Goal: Information Seeking & Learning: Learn about a topic

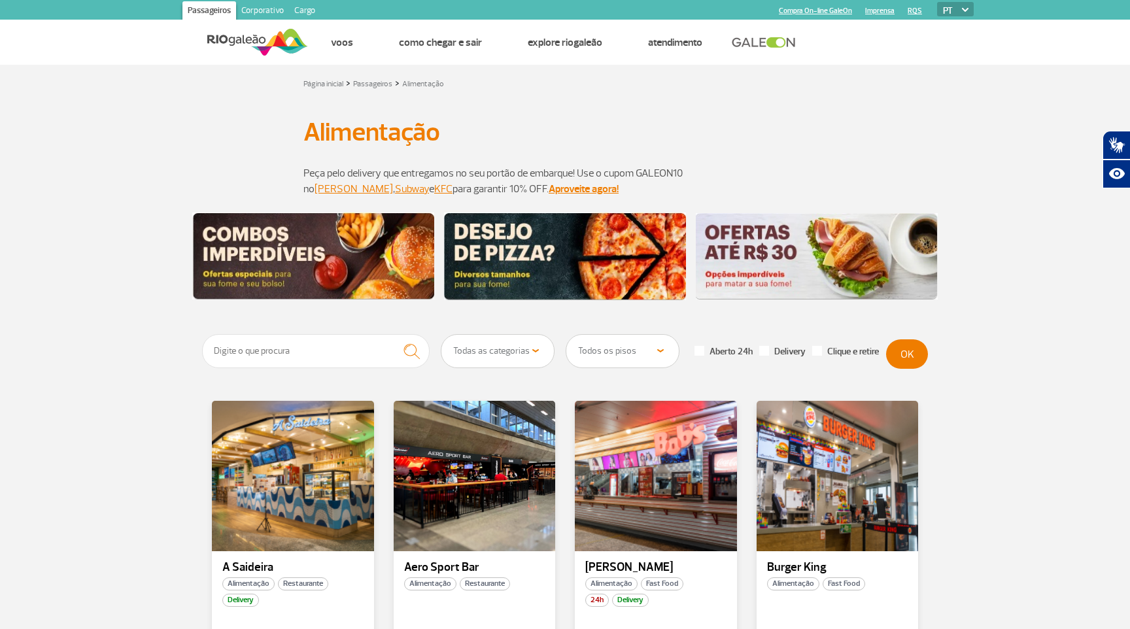
click at [621, 347] on select "Todos os pisos Área Pública (antes do Raio-X) Desembarque Área Pública Desembar…" at bounding box center [622, 351] width 112 height 33
click at [645, 358] on select "Todos os pisos Área Pública (antes do Raio-X) Desembarque Área Pública Desembar…" at bounding box center [622, 351] width 112 height 33
click at [566, 335] on select "Todos os pisos Área Pública (antes do Raio-X) Desembarque Área Pública Desembar…" at bounding box center [622, 351] width 112 height 33
click at [906, 359] on button "OK" at bounding box center [907, 353] width 42 height 29
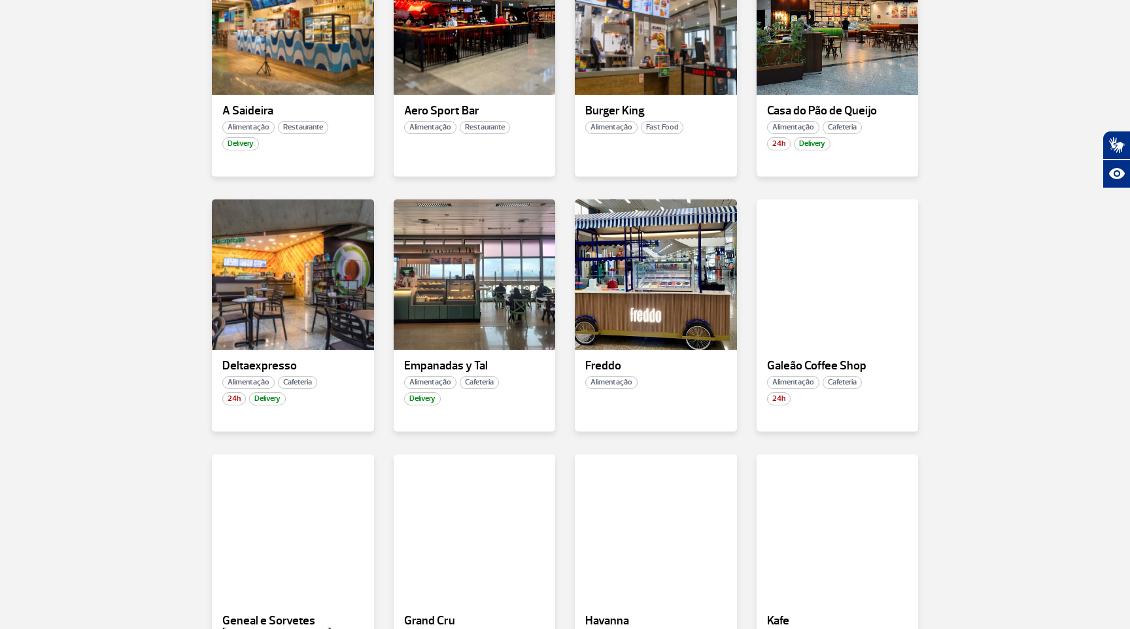
scroll to position [620, 0]
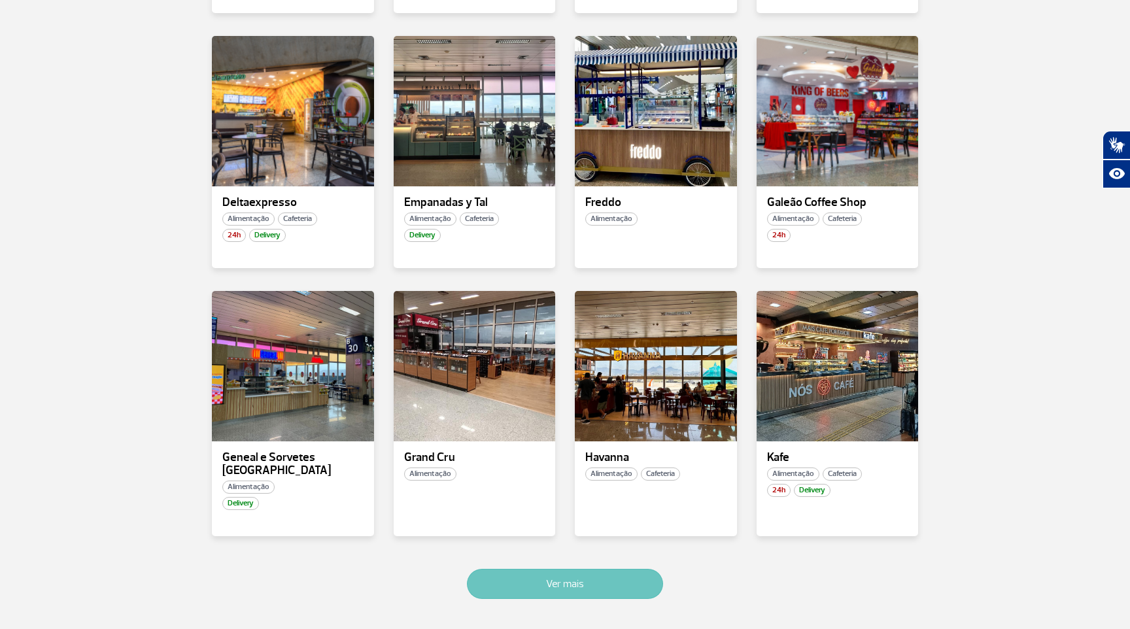
click at [540, 583] on button "Ver mais" at bounding box center [565, 584] width 196 height 30
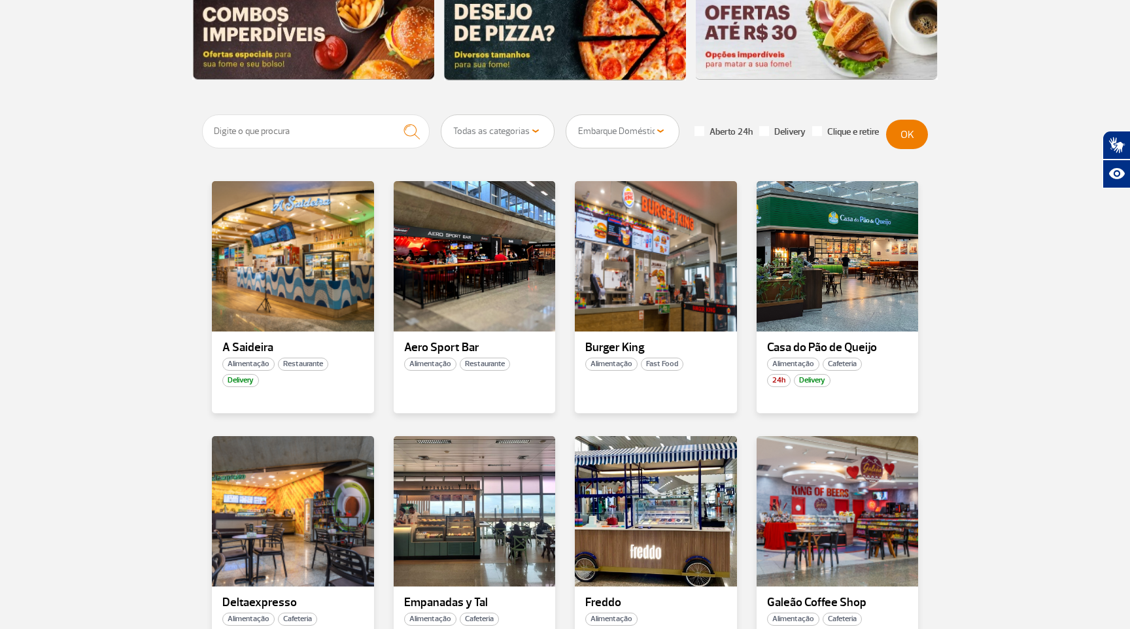
scroll to position [209, 0]
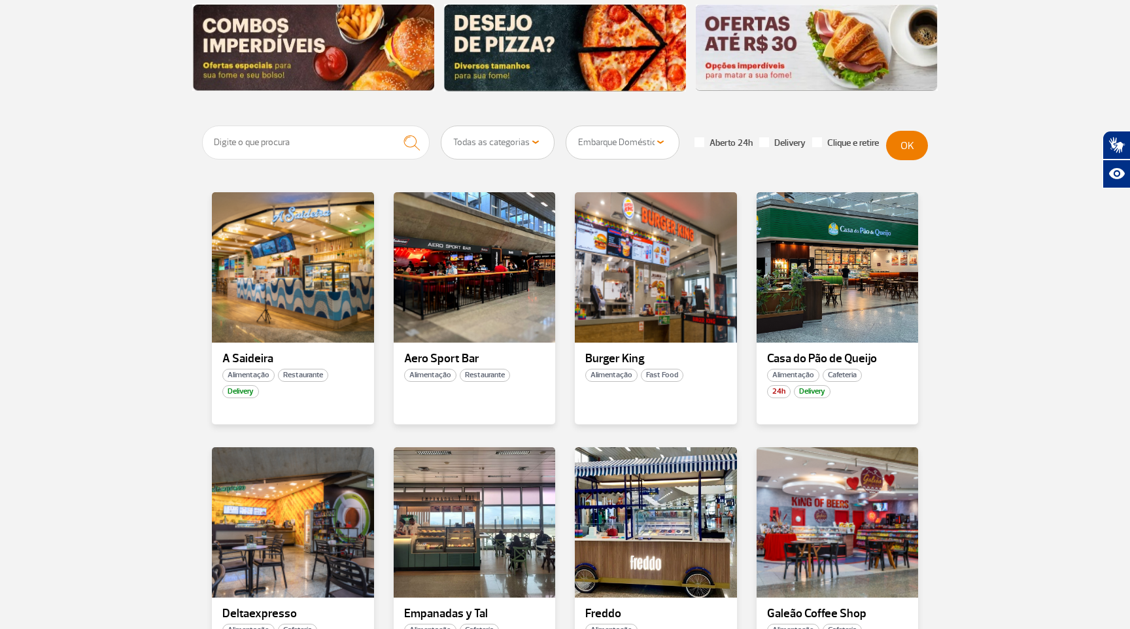
click at [639, 150] on select "Todos os pisos Área Pública (antes do Raio-X) Desembarque Área Pública Desembar…" at bounding box center [622, 142] width 112 height 33
click at [566, 126] on select "Todos os pisos Área Pública (antes do Raio-X) Desembarque Área Pública Desembar…" at bounding box center [622, 142] width 112 height 33
click at [913, 141] on button "OK" at bounding box center [907, 145] width 42 height 29
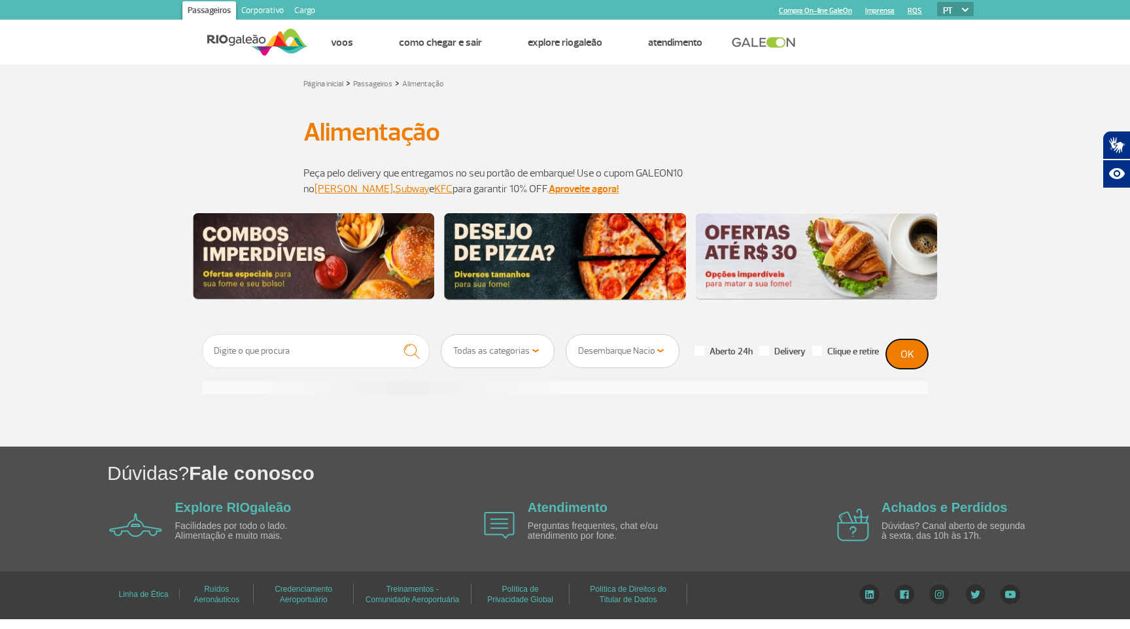
scroll to position [0, 0]
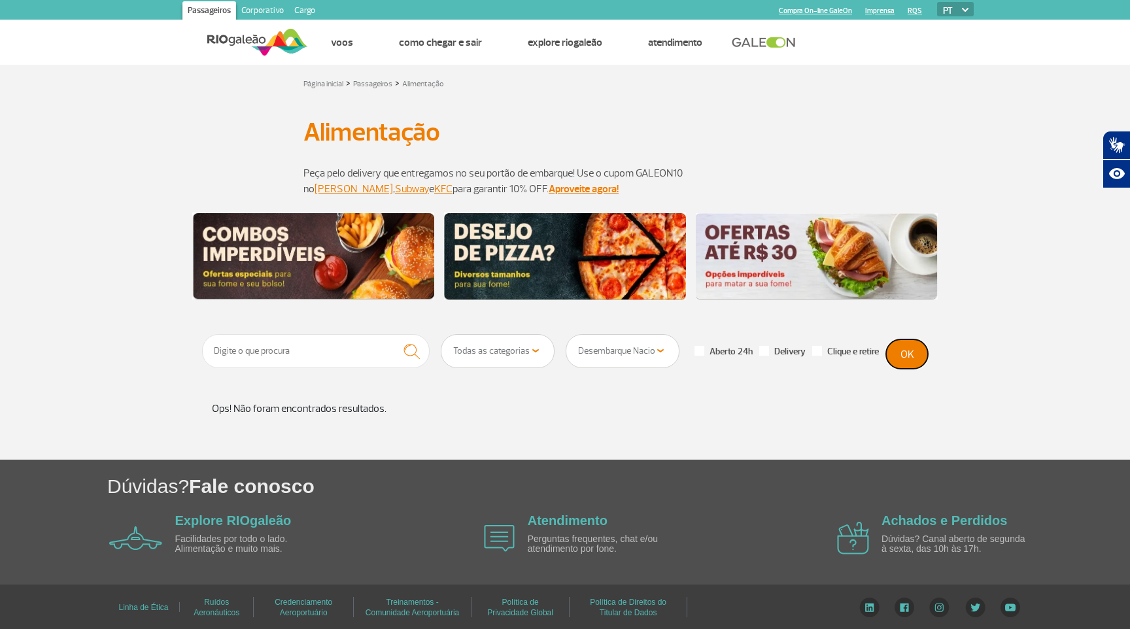
click at [900, 358] on button "OK" at bounding box center [907, 353] width 42 height 29
click at [615, 345] on select "Todos os pisos Área Pública (antes do Raio-X) Desembarque Área Pública Desembar…" at bounding box center [622, 351] width 112 height 33
click at [566, 335] on select "Todos os pisos Área Pública (antes do Raio-X) Desembarque Área Pública Desembar…" at bounding box center [622, 351] width 112 height 33
click at [907, 360] on button "OK" at bounding box center [907, 353] width 42 height 29
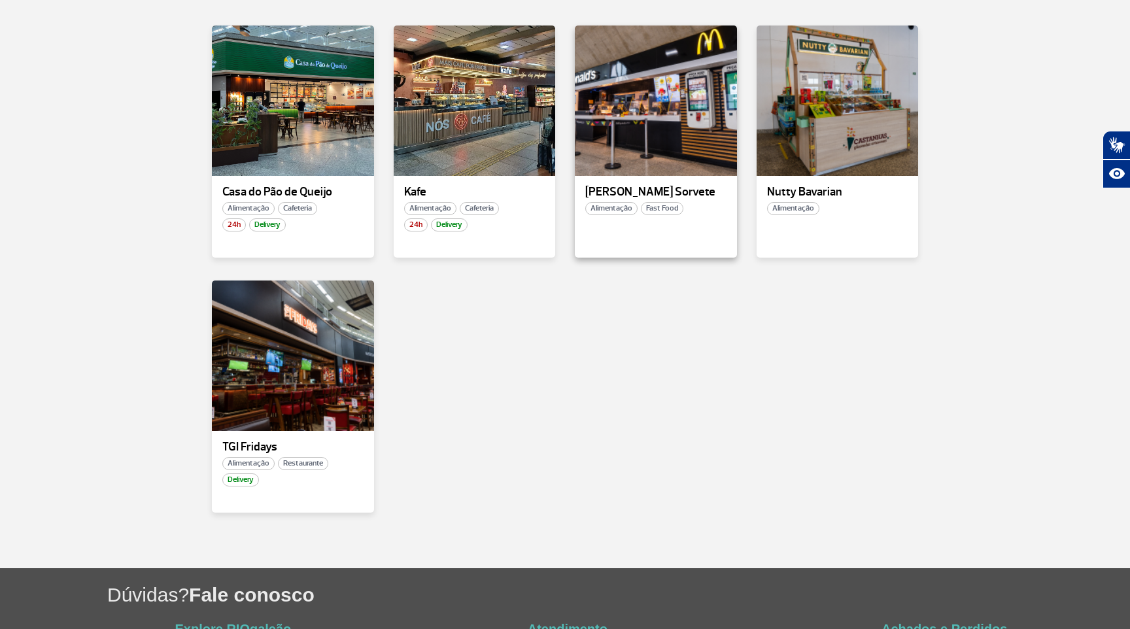
scroll to position [211, 0]
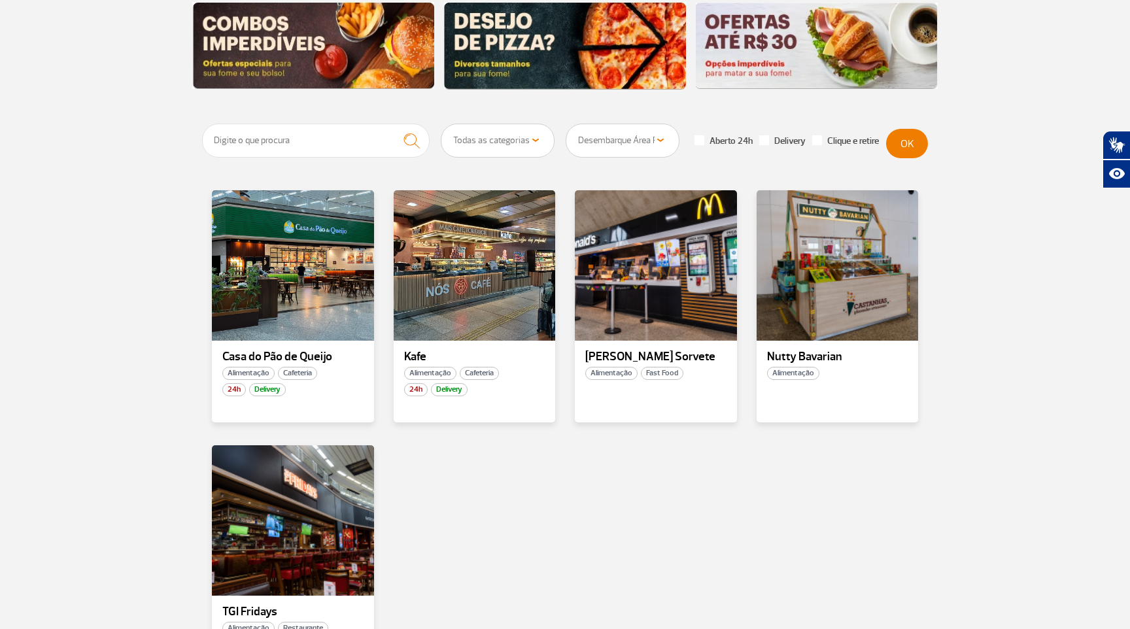
click at [608, 142] on select "Todos os pisos Área Pública (antes do Raio-X) Desembarque Área Pública Desembar…" at bounding box center [622, 140] width 112 height 33
click at [566, 124] on select "Todos os pisos Área Pública (antes do Raio-X) Desembarque Área Pública Desembar…" at bounding box center [622, 140] width 112 height 33
click at [907, 154] on button "OK" at bounding box center [907, 143] width 42 height 29
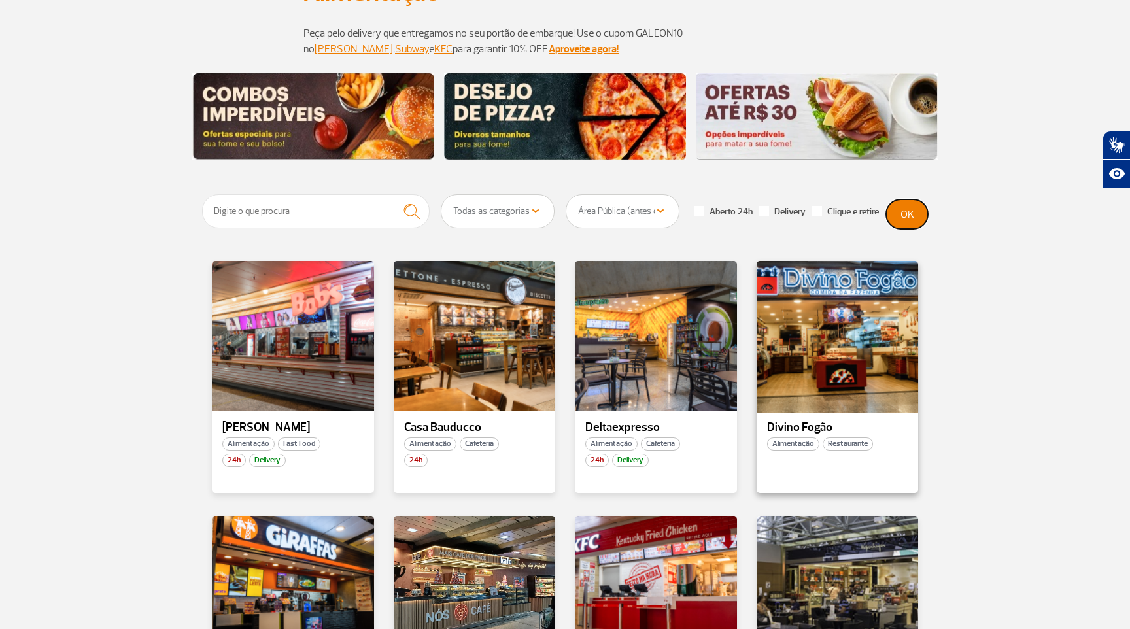
scroll to position [44, 0]
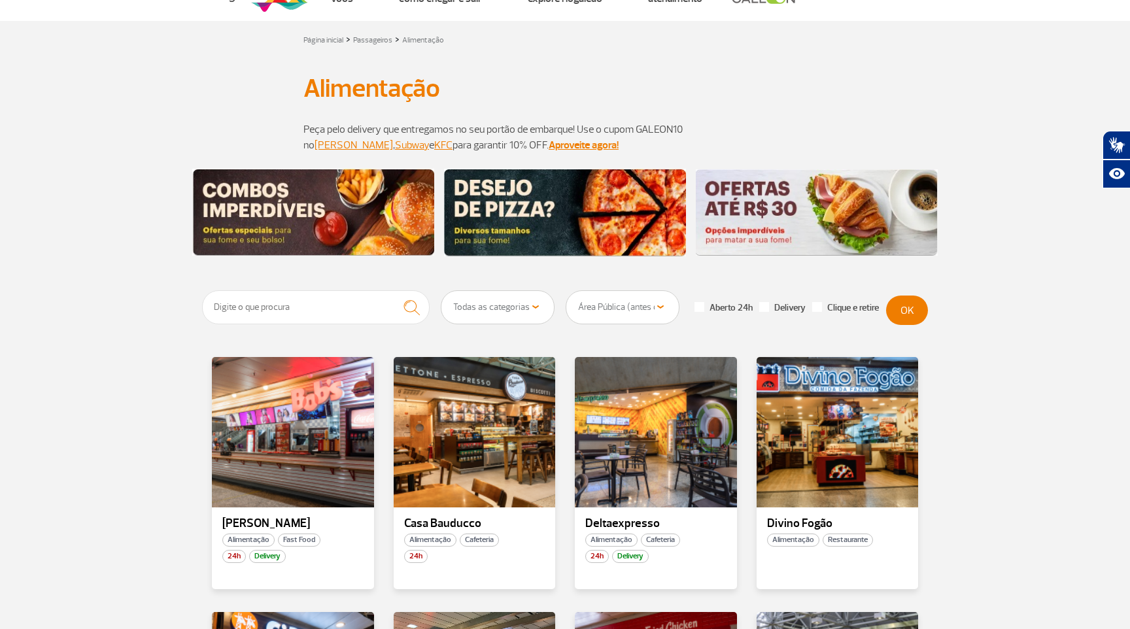
click at [620, 310] on select "Todos os pisos Área Pública (antes do Raio-X) Desembarque Área Pública Desembar…" at bounding box center [622, 307] width 112 height 33
select select "90"
click at [566, 291] on select "Todos os pisos Área Pública (antes do Raio-X) Desembarque Área Pública Desembar…" at bounding box center [622, 307] width 112 height 33
click at [913, 309] on button "OK" at bounding box center [907, 310] width 42 height 29
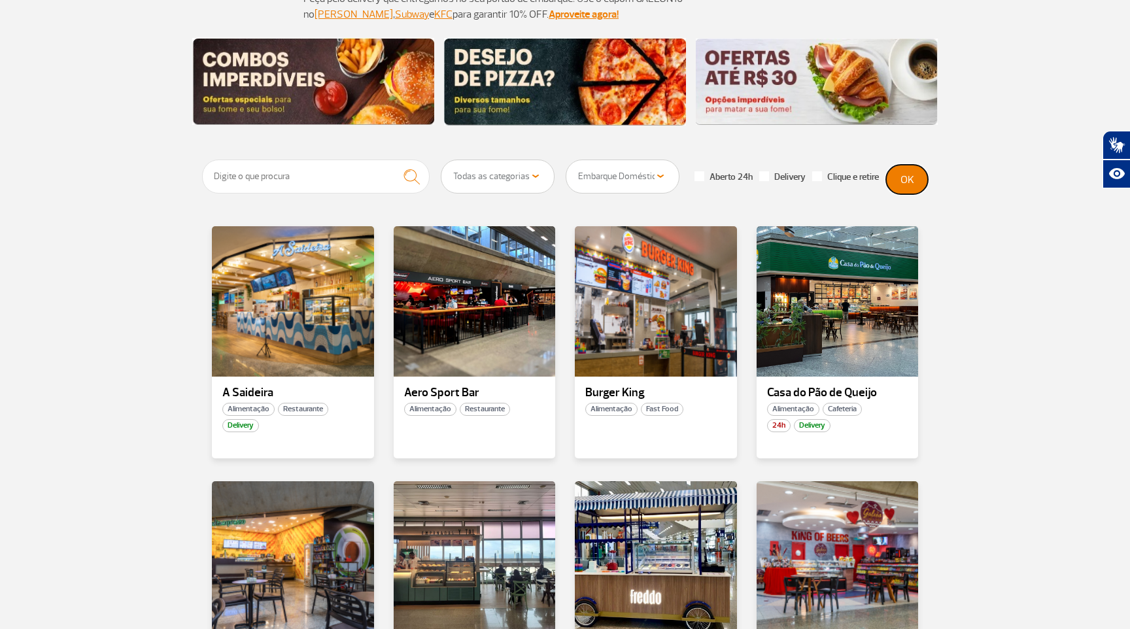
scroll to position [264, 0]
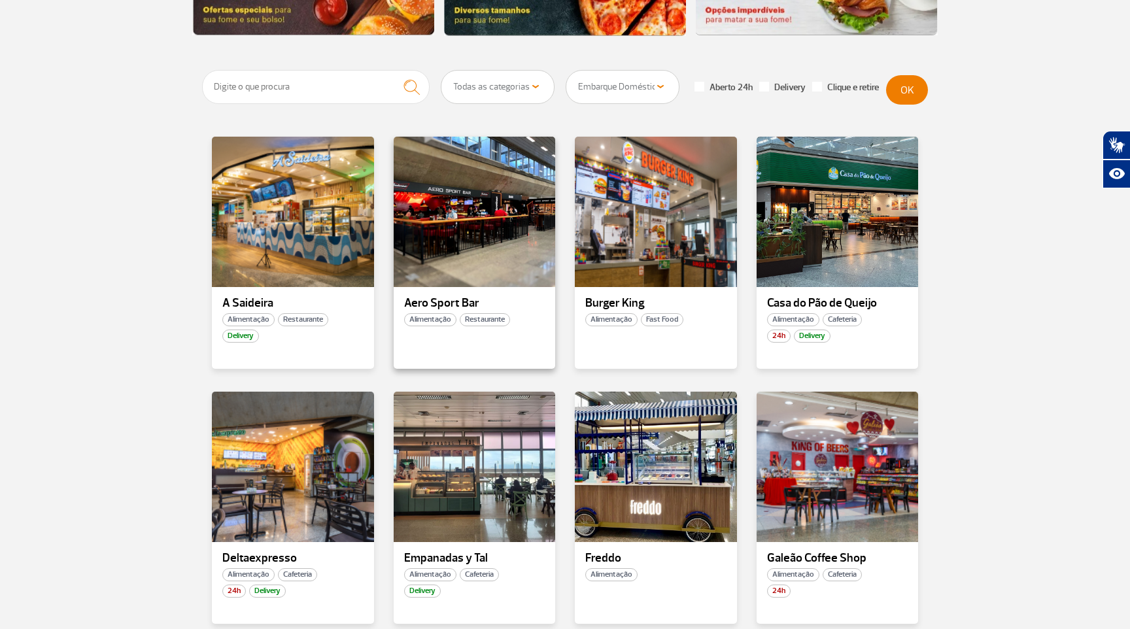
click at [448, 303] on p "Aero Sport Bar" at bounding box center [474, 303] width 141 height 13
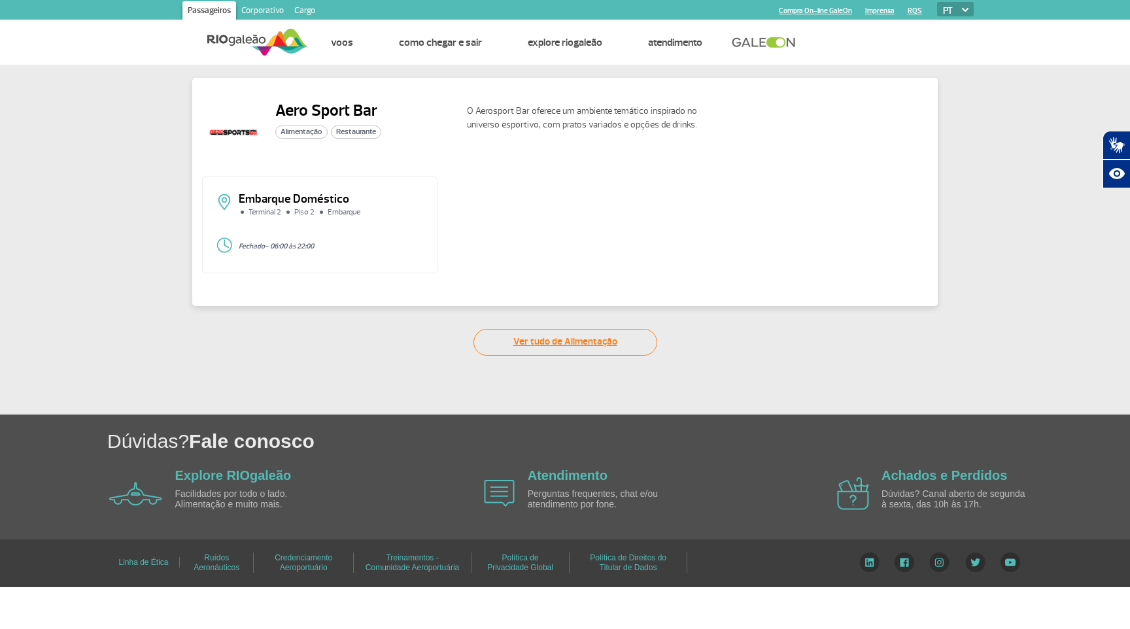
click at [587, 340] on link "Ver tudo de Alimentação" at bounding box center [565, 342] width 184 height 27
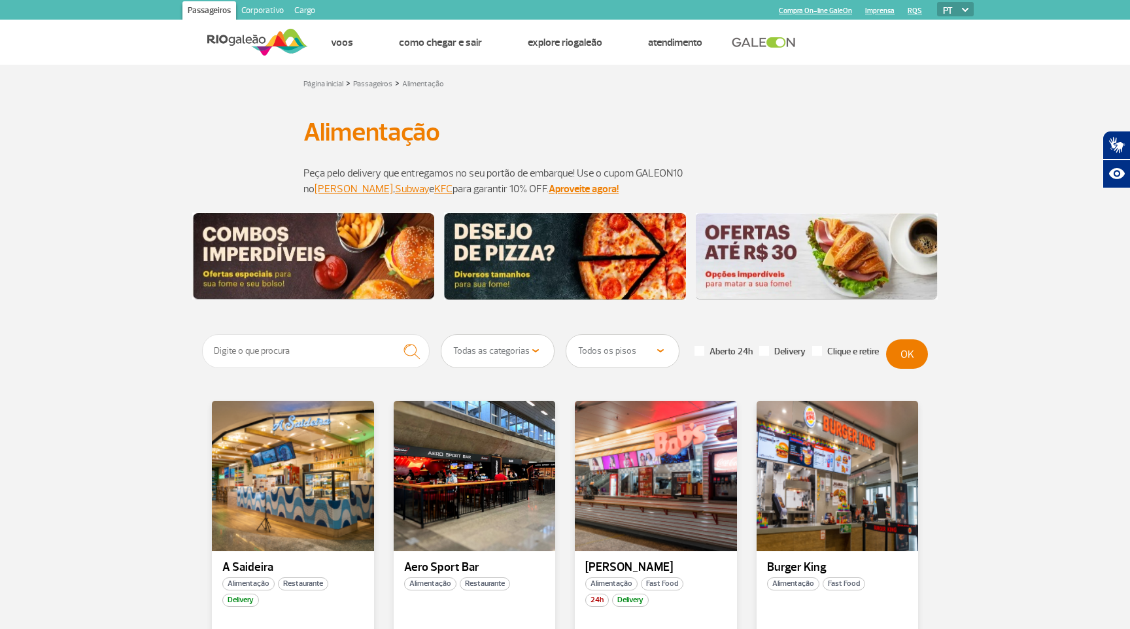
click at [473, 362] on select "Todas as categorias Cafeteria Fast Food Restaurante Souvenir Conveniência" at bounding box center [497, 351] width 112 height 33
click at [606, 352] on select "Todos os pisos Área Pública (antes do Raio-X) Desembarque Área Pública Desembar…" at bounding box center [622, 351] width 112 height 33
select select "90"
click at [566, 335] on select "Todos os pisos Área Pública (antes do Raio-X) Desembarque Área Pública Desembar…" at bounding box center [622, 351] width 112 height 33
click at [904, 353] on button "OK" at bounding box center [907, 353] width 42 height 29
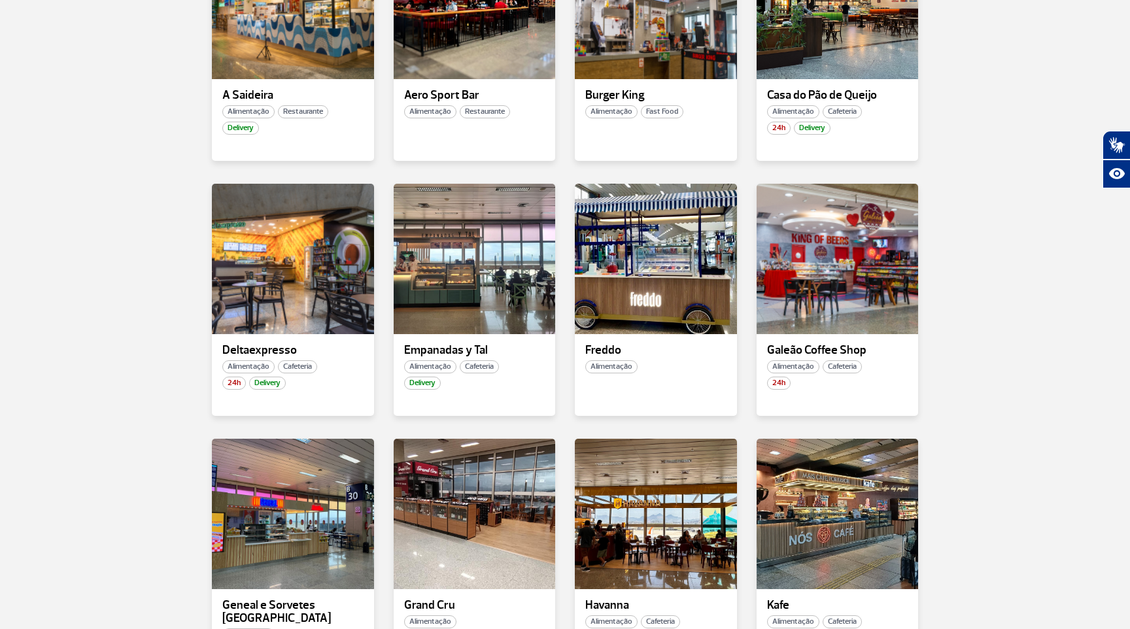
scroll to position [629, 0]
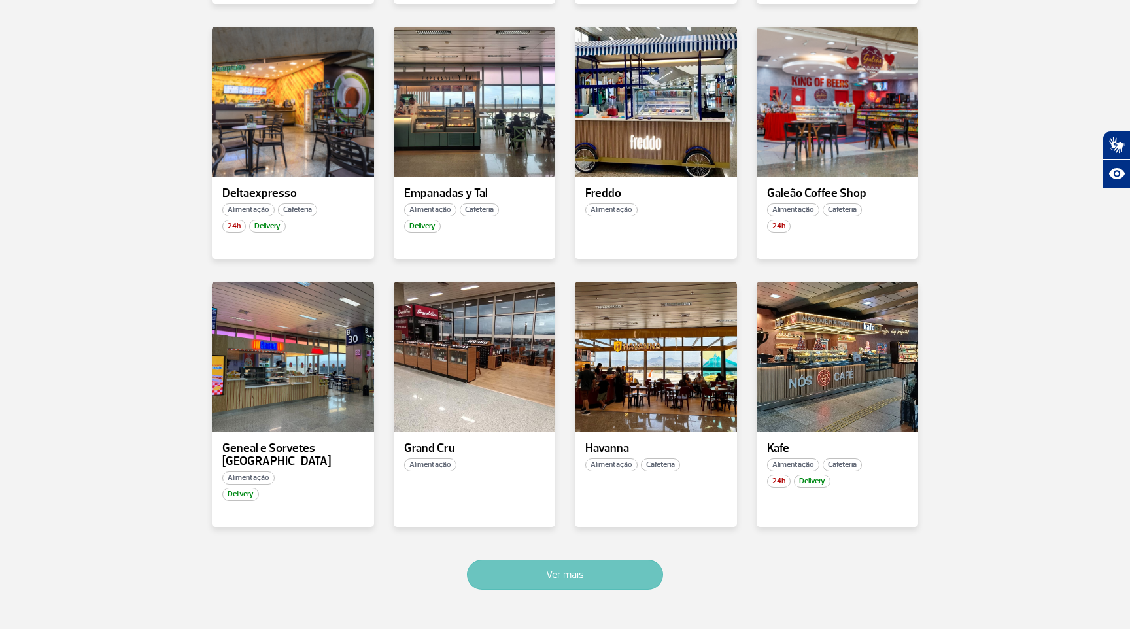
click at [577, 577] on button "Ver mais" at bounding box center [565, 575] width 196 height 30
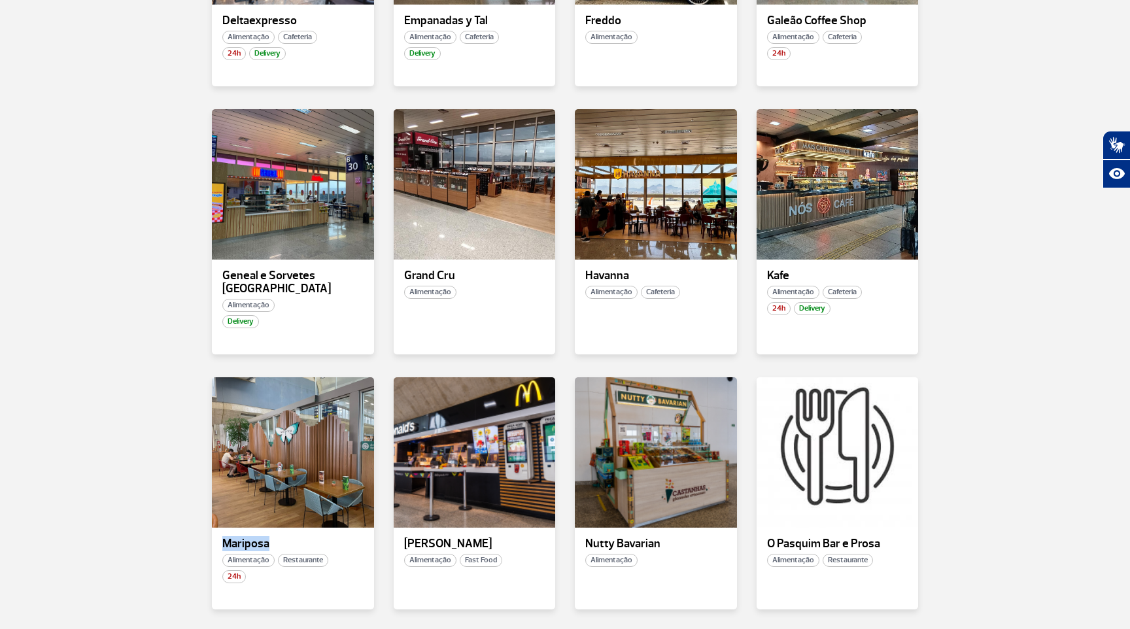
scroll to position [812, 0]
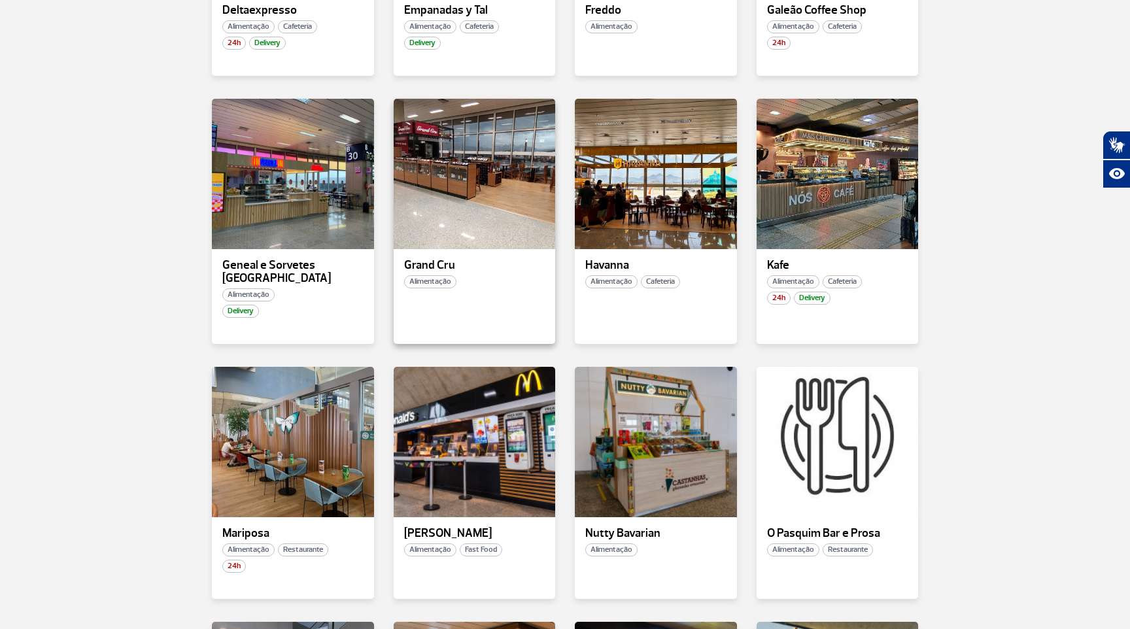
click at [400, 267] on div "Grand Cru" at bounding box center [475, 265] width 162 height 13
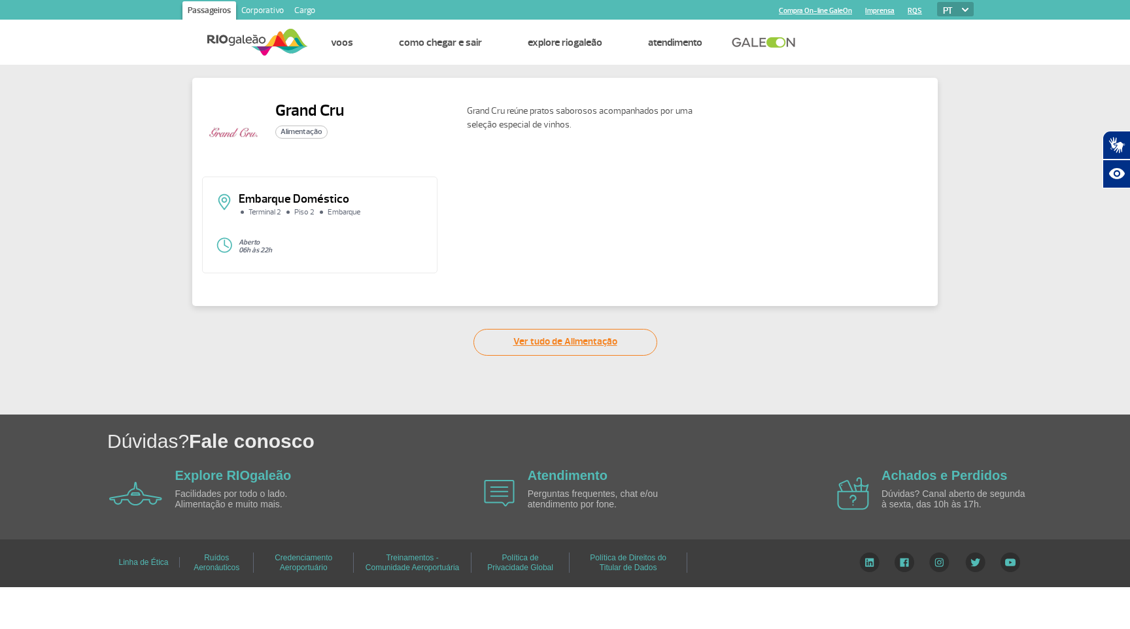
click at [528, 346] on link "Ver tudo de Alimentação" at bounding box center [565, 342] width 184 height 27
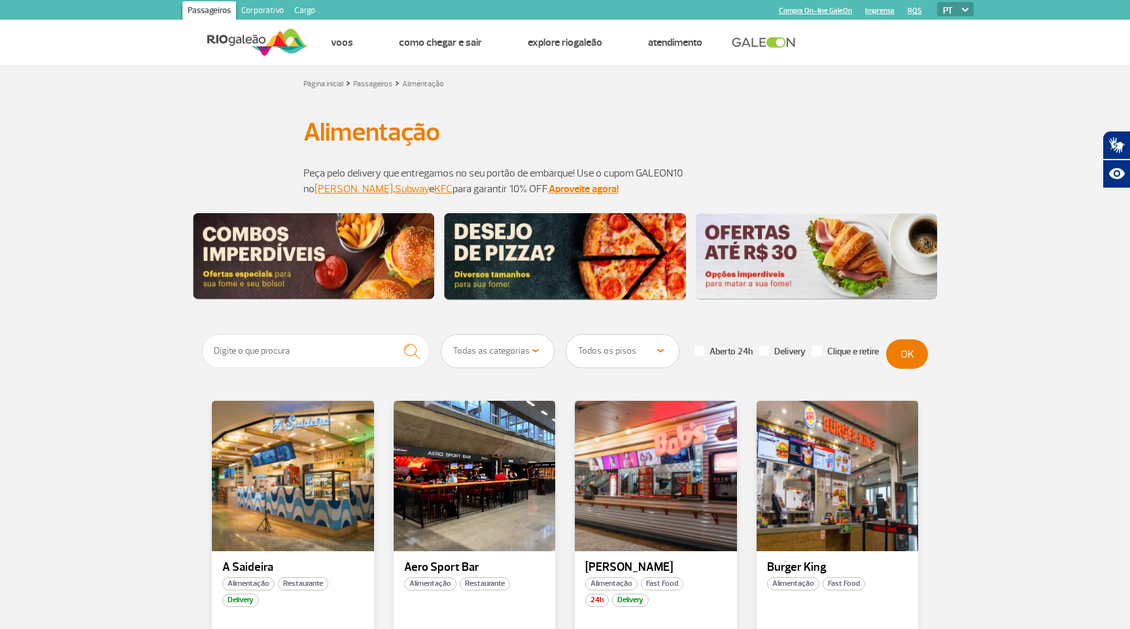
click at [762, 353] on span at bounding box center [764, 351] width 10 height 10
click at [8, 8] on input "Delivery" at bounding box center [4, 4] width 8 height 8
checkbox input "true"
click at [918, 352] on button "OK" at bounding box center [907, 353] width 42 height 29
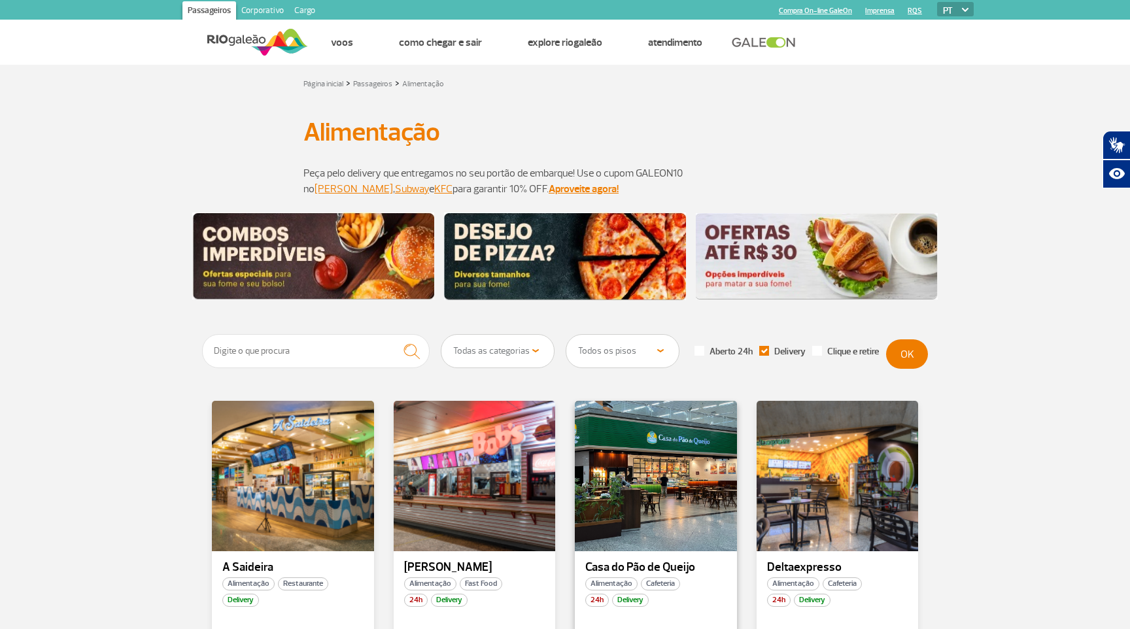
click at [633, 603] on span "Delivery" at bounding box center [630, 600] width 37 height 13
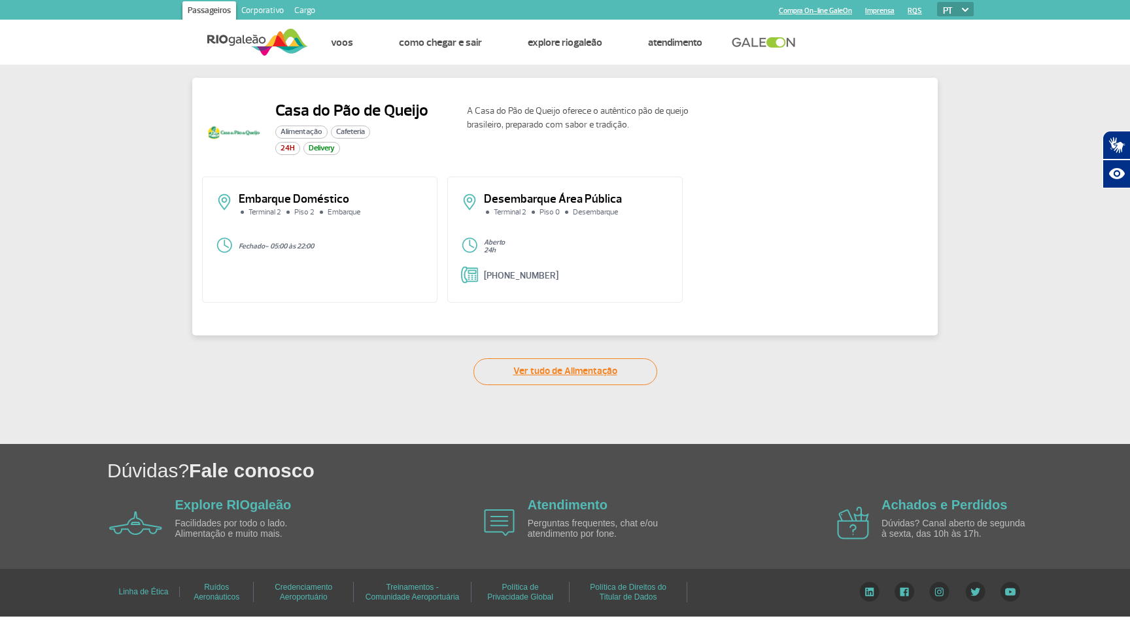
click at [579, 379] on link "Ver tudo de Alimentação" at bounding box center [565, 371] width 184 height 27
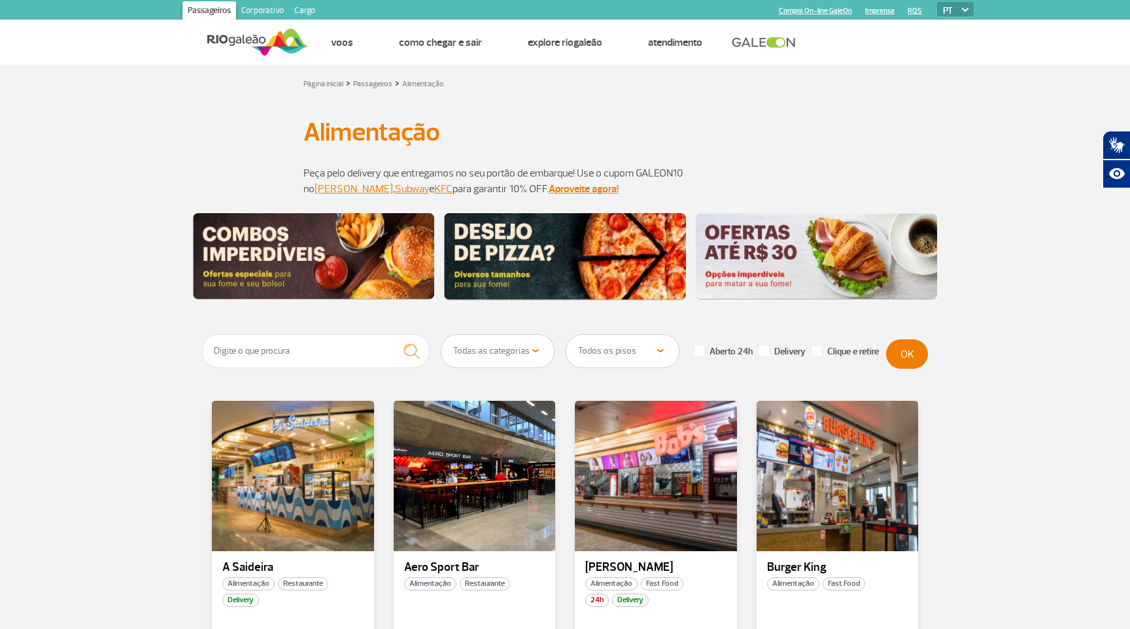
click at [532, 359] on select "Todas as categorias Cafeteria Fast Food Restaurante Souvenir Conveniência" at bounding box center [497, 351] width 112 height 33
click at [632, 355] on select "Todos os pisos Área Pública (antes do Raio-X) Desembarque Área Pública Desembar…" at bounding box center [622, 351] width 112 height 33
select select "90"
click at [566, 335] on select "Todos os pisos Área Pública (antes do Raio-X) Desembarque Área Pública Desembar…" at bounding box center [622, 351] width 112 height 33
click at [918, 345] on button "OK" at bounding box center [907, 353] width 42 height 29
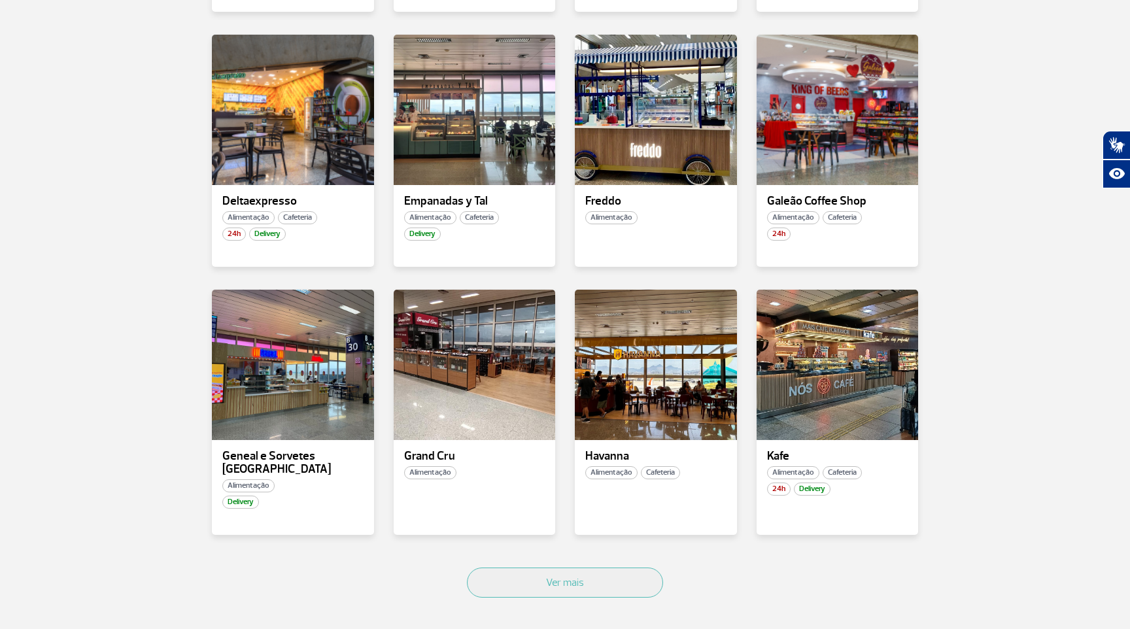
scroll to position [623, 0]
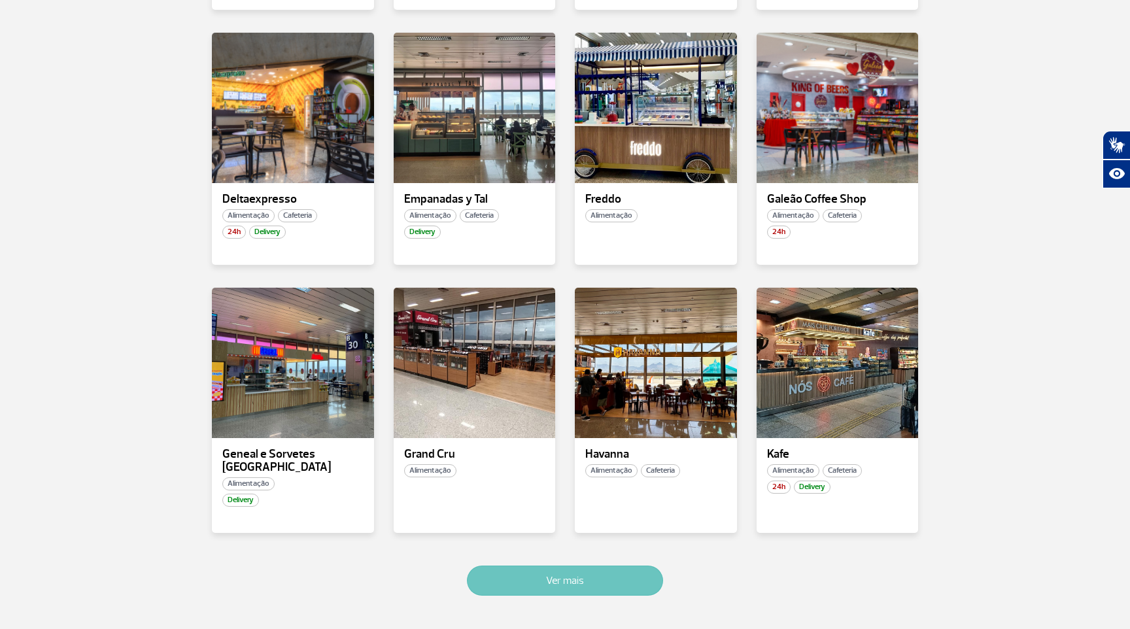
click at [566, 566] on button "Ver mais" at bounding box center [565, 581] width 196 height 30
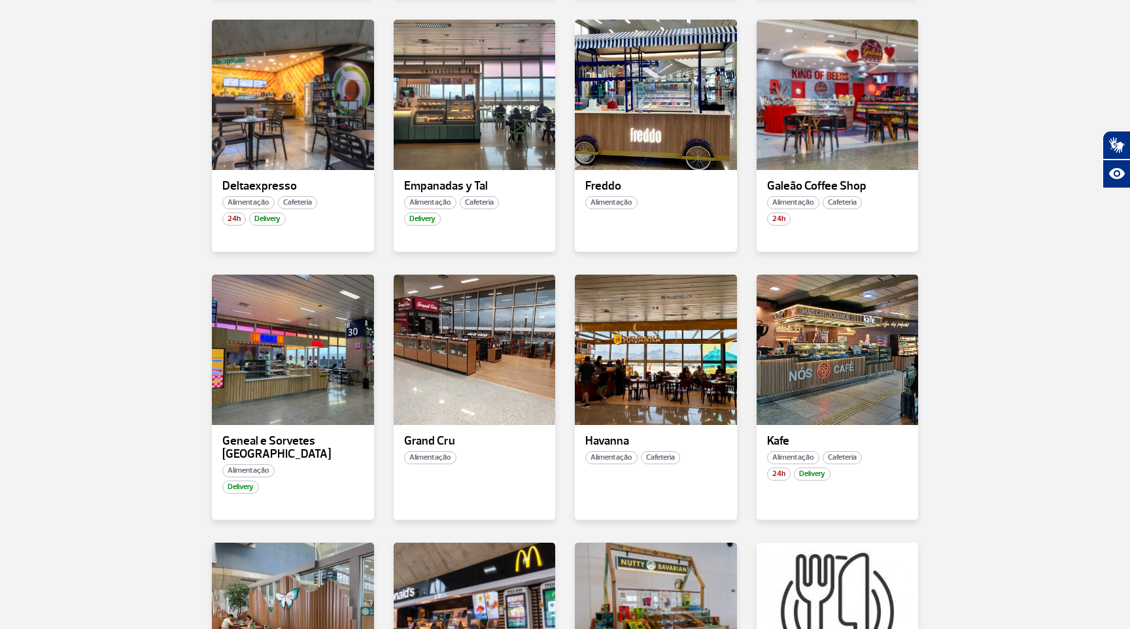
scroll to position [1372, 0]
